Goal: Task Accomplishment & Management: Use online tool/utility

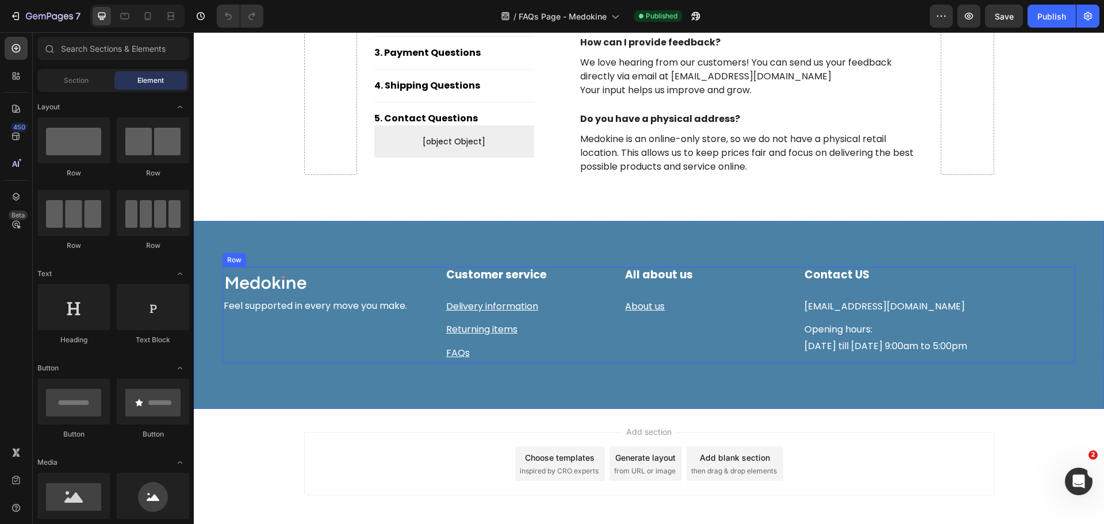
scroll to position [1623, 0]
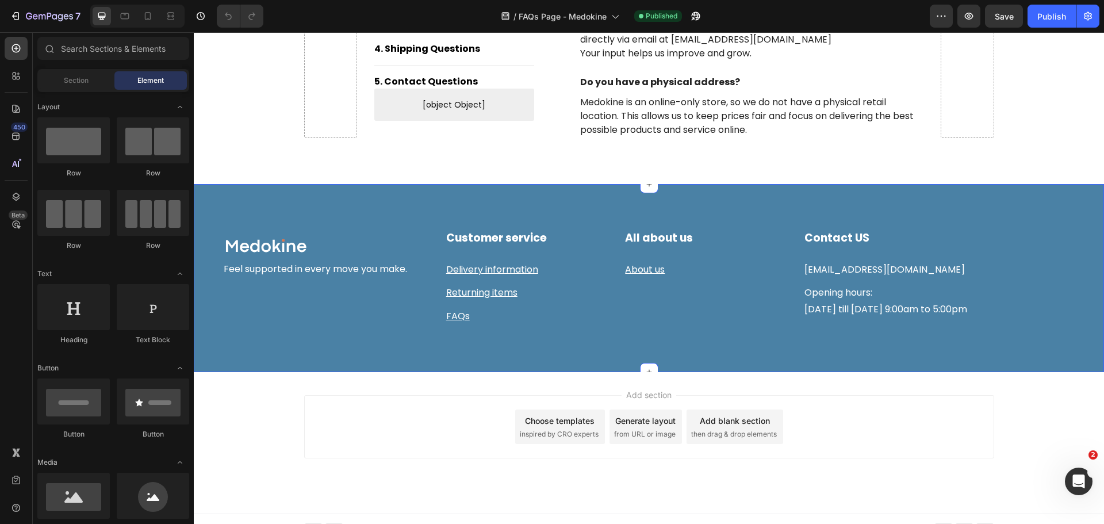
click at [292, 199] on div "Image Row Feel supported in every move you make. Text block Customer service He…" at bounding box center [649, 278] width 910 height 188
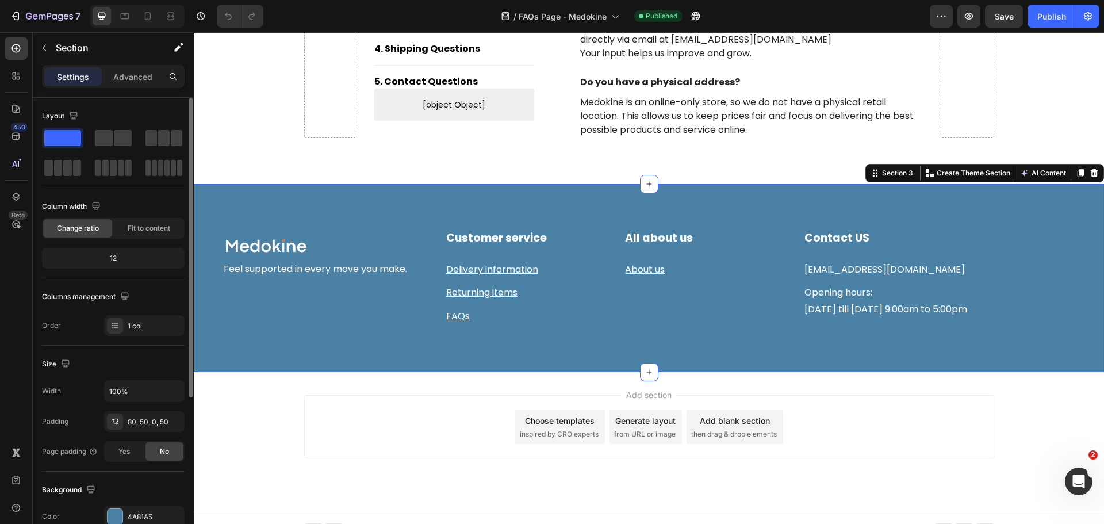
scroll to position [243, 0]
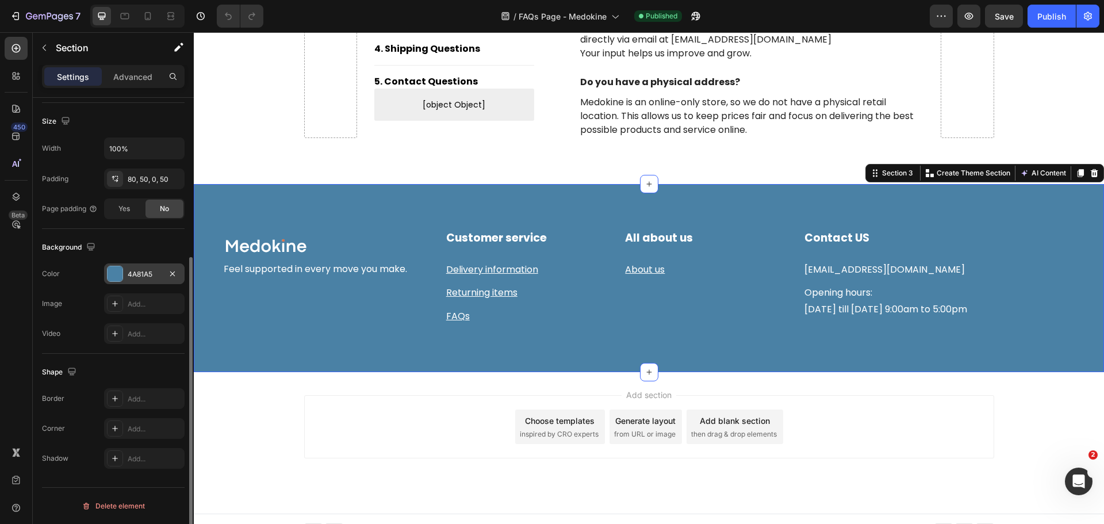
click at [124, 277] on div "4A81A5" at bounding box center [144, 273] width 80 height 21
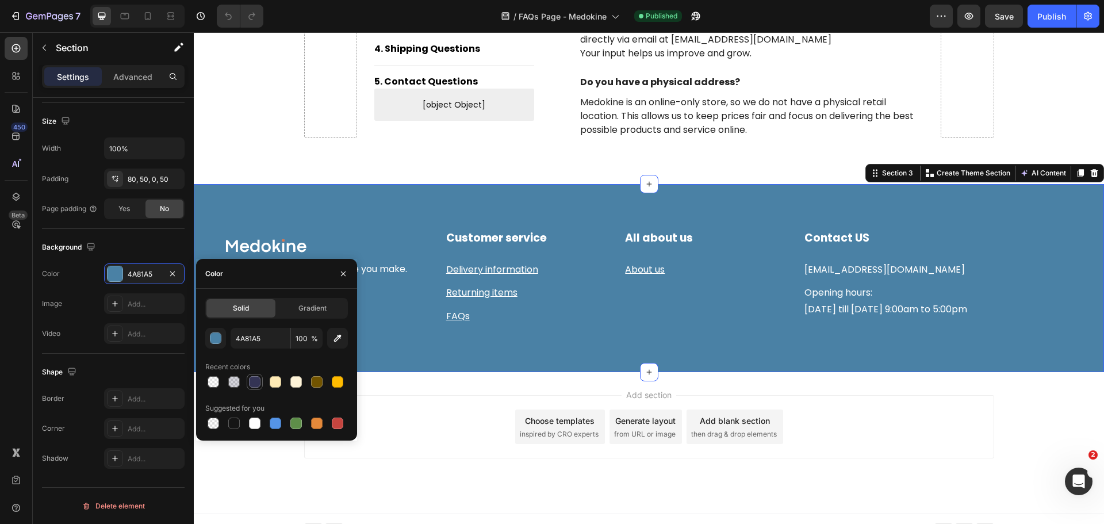
click at [257, 389] on div at bounding box center [255, 382] width 16 height 16
type input "343454"
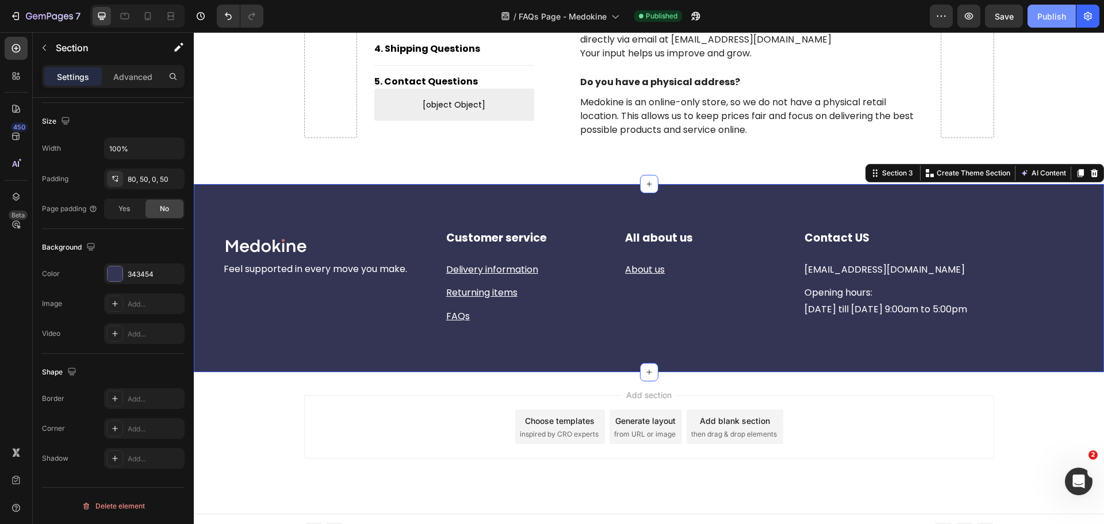
click at [1044, 16] on div "Publish" at bounding box center [1051, 16] width 29 height 12
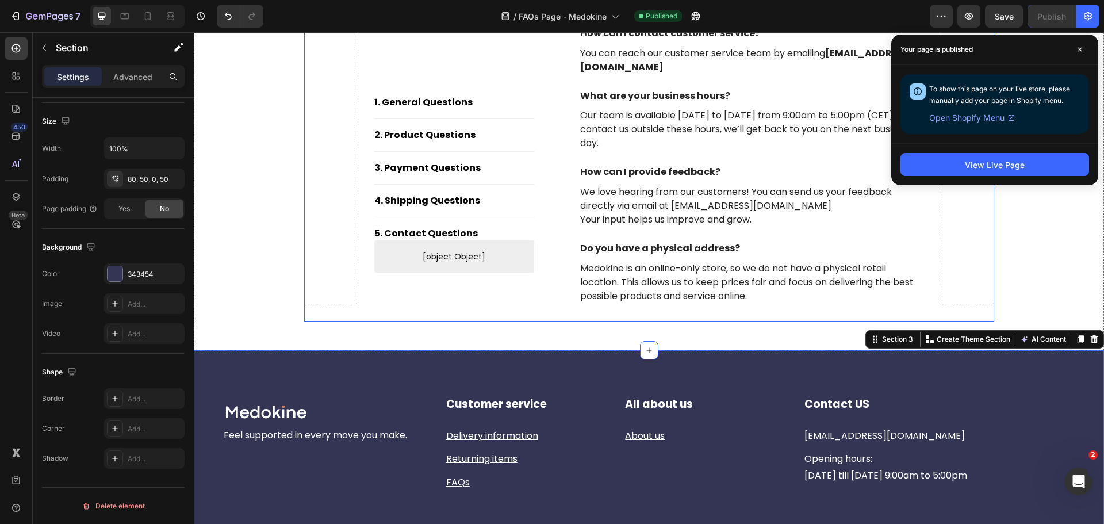
scroll to position [1623, 0]
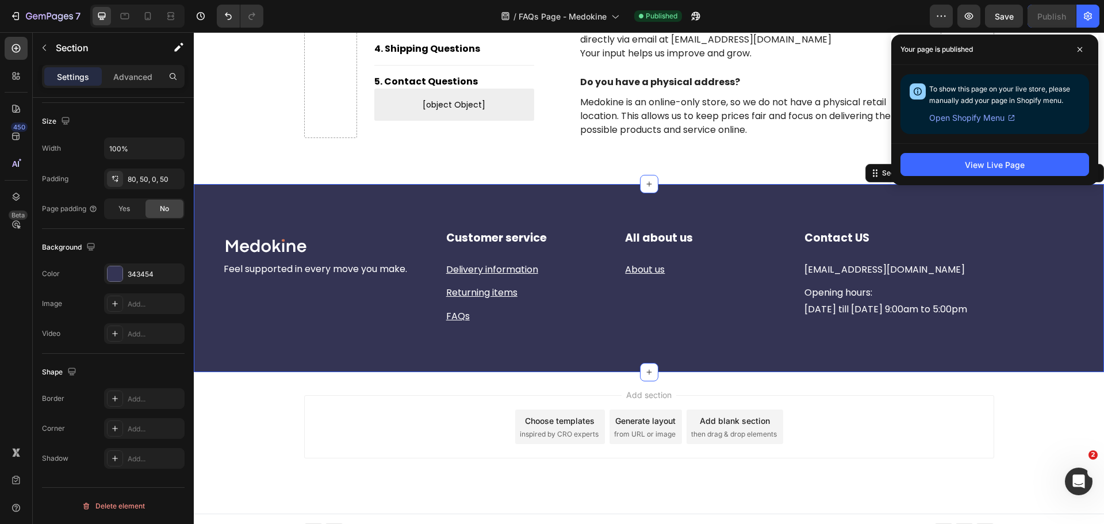
click at [203, 273] on div "Image Row Feel supported in every move you make. Text block Customer service He…" at bounding box center [649, 278] width 910 height 188
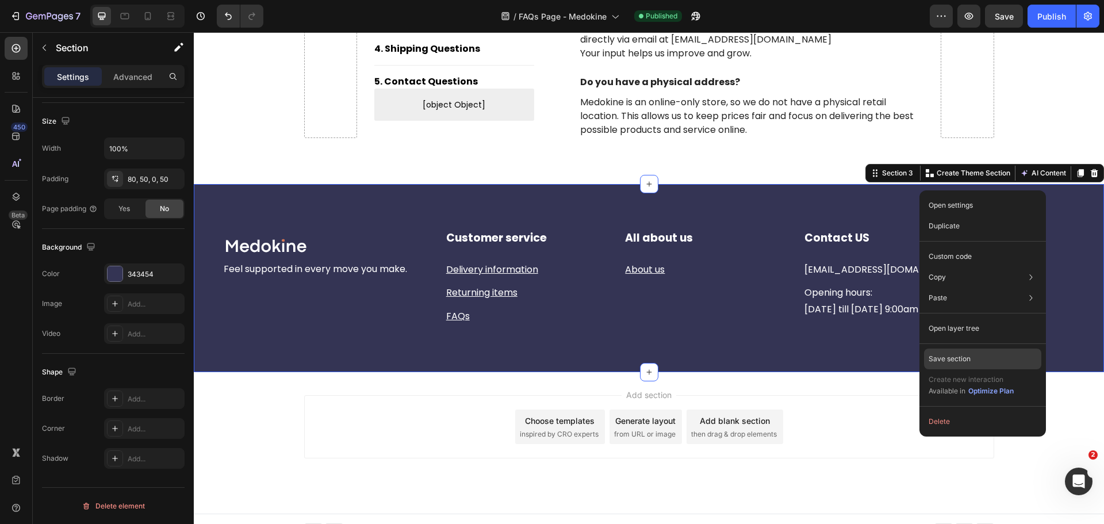
click at [956, 360] on p "Save section" at bounding box center [949, 359] width 42 height 10
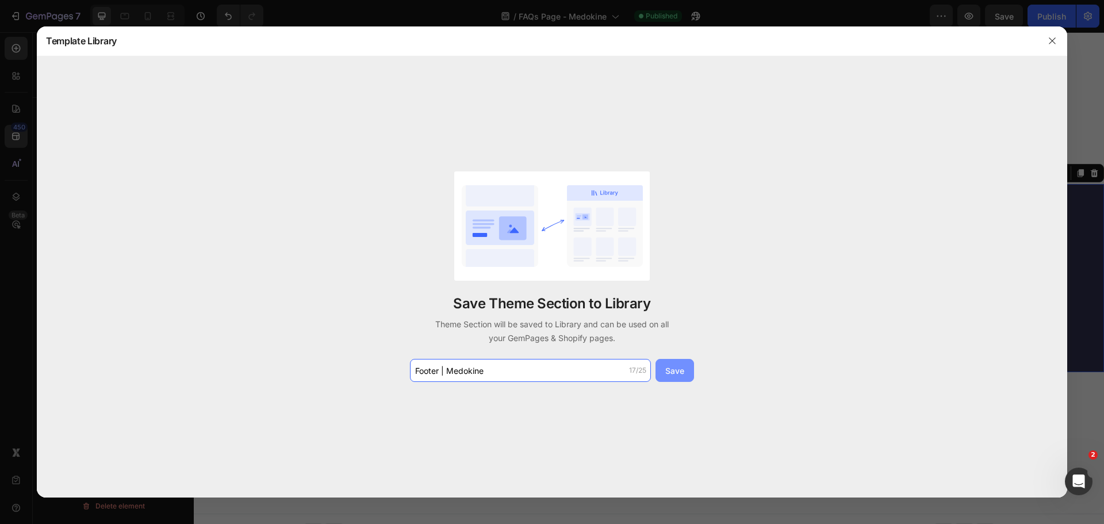
type input "Footer | Medokine"
click at [677, 365] on div "Save" at bounding box center [674, 370] width 19 height 12
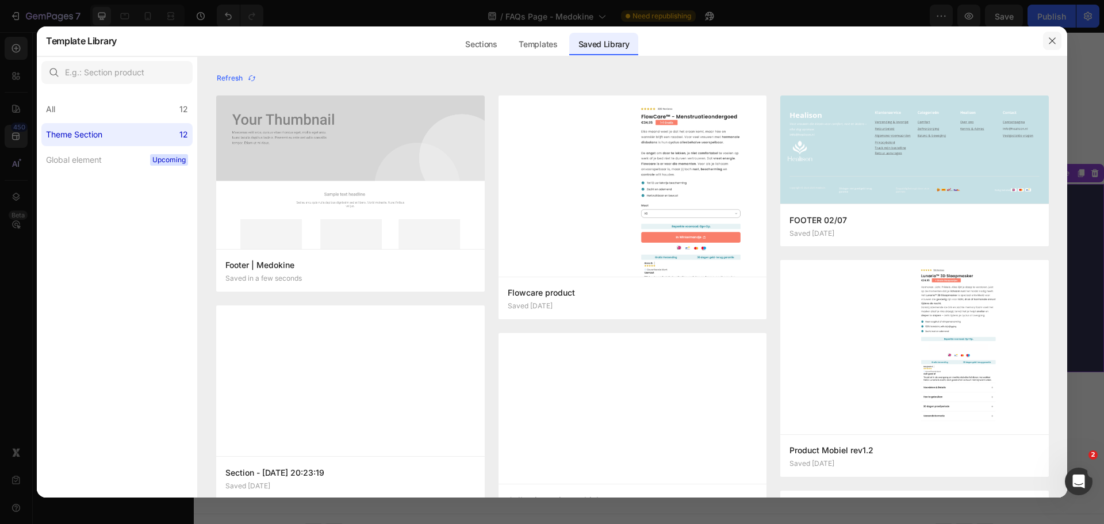
click at [1051, 48] on button "button" at bounding box center [1052, 41] width 18 height 18
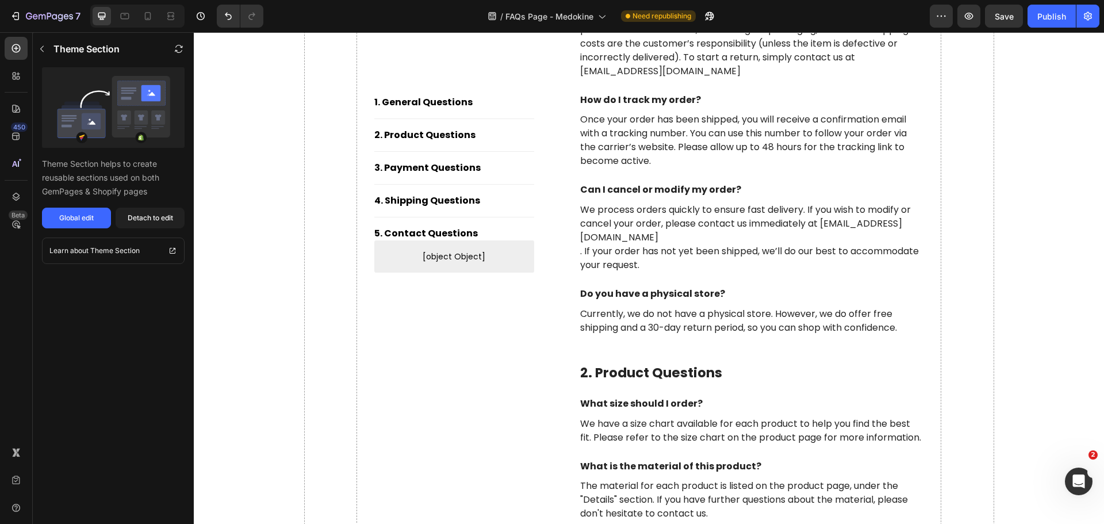
scroll to position [224, 0]
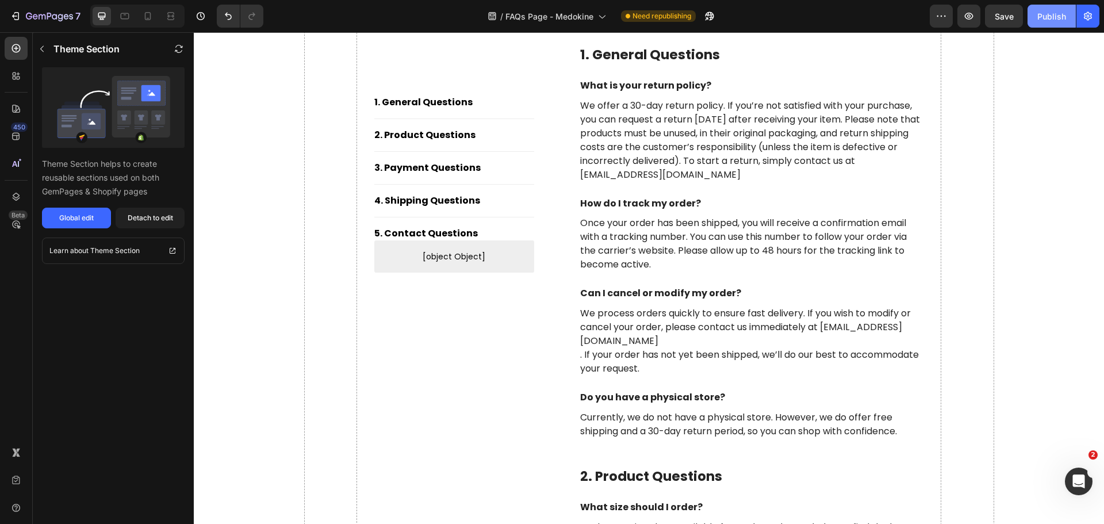
click at [1049, 17] on div "Publish" at bounding box center [1051, 16] width 29 height 12
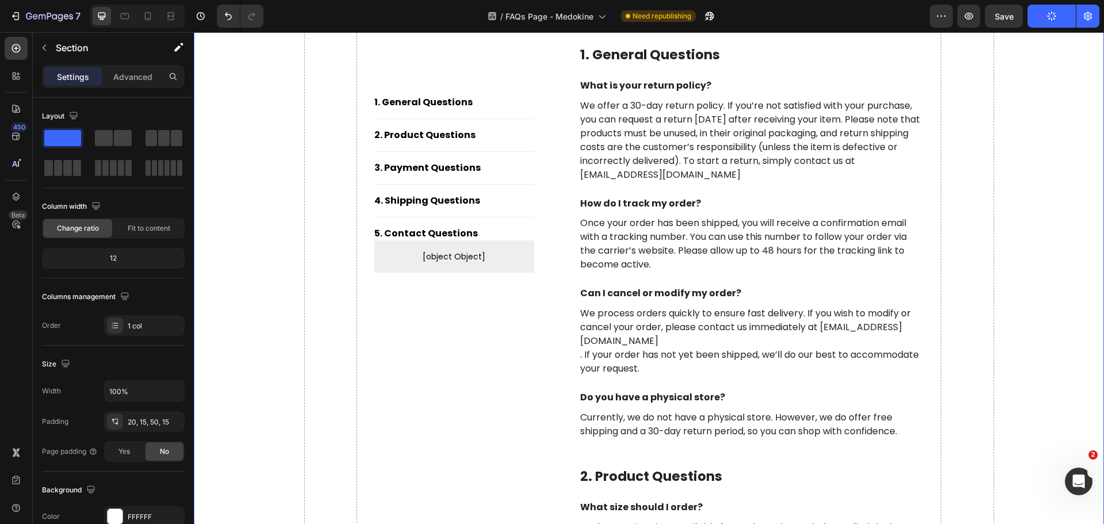
scroll to position [0, 0]
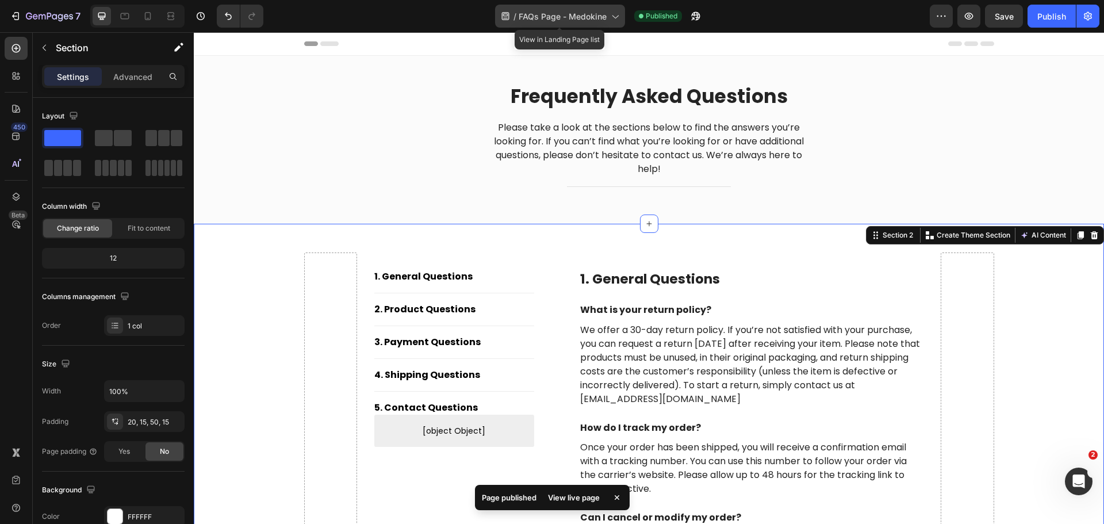
click at [595, 17] on span "FAQs Page - Medokine" at bounding box center [562, 16] width 88 height 12
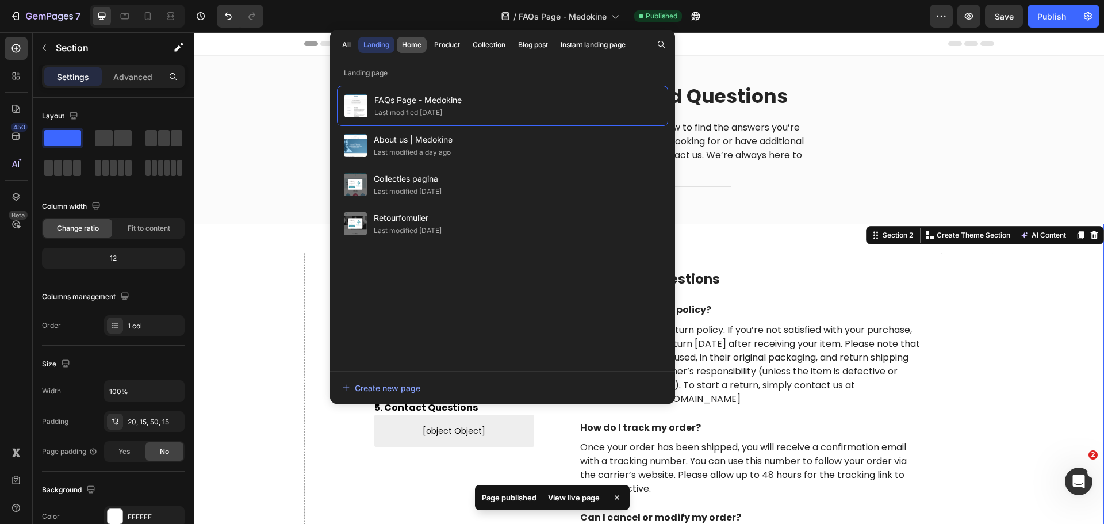
click at [412, 41] on div "Home" at bounding box center [412, 45] width 20 height 10
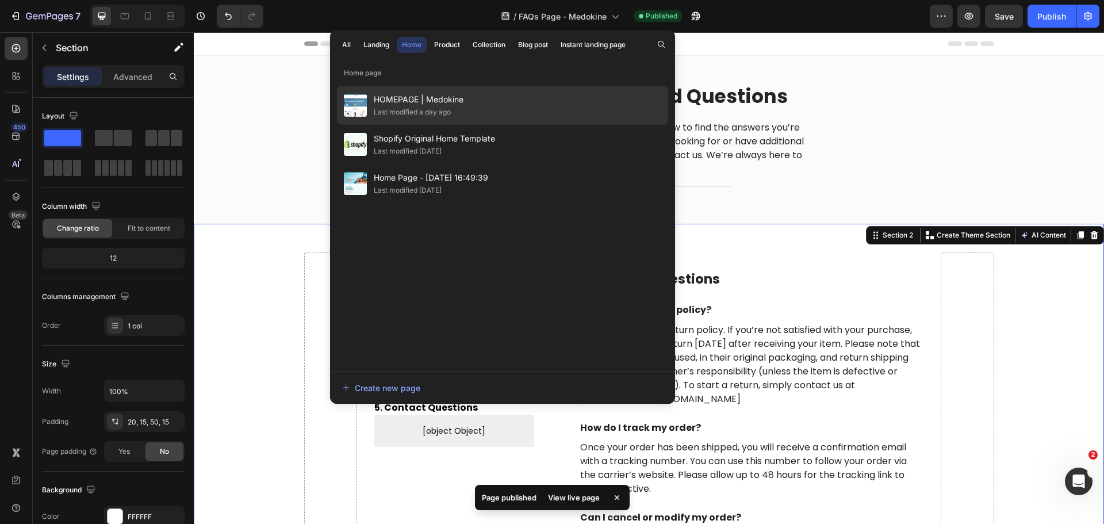
click at [426, 110] on div "Last modified a day ago" at bounding box center [412, 111] width 77 height 11
